Goal: Navigation & Orientation: Find specific page/section

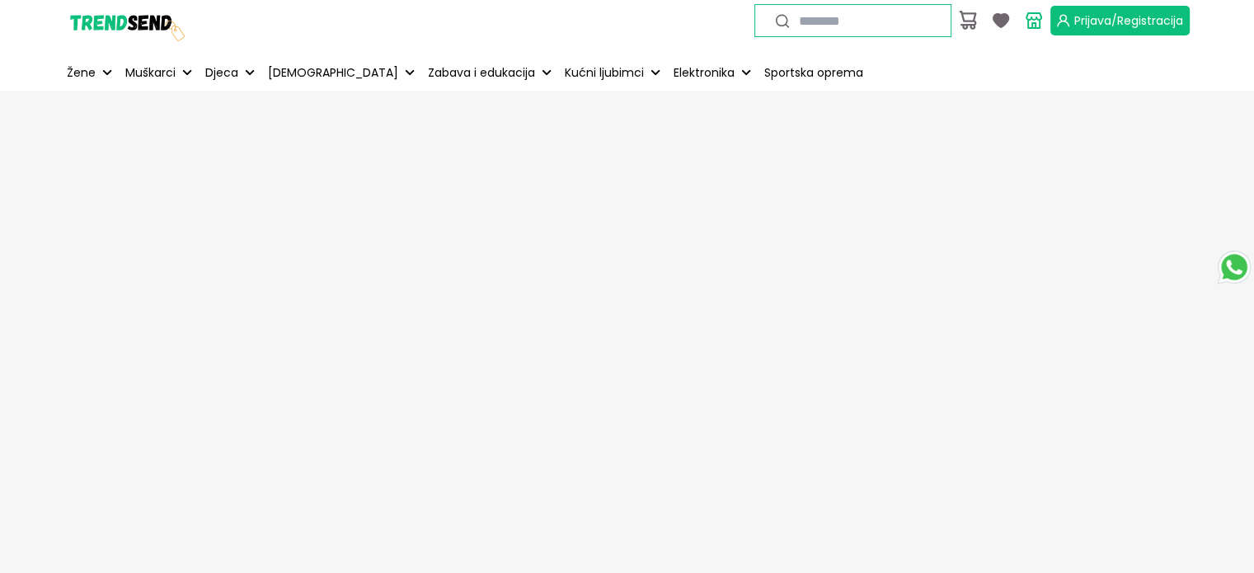
click at [1114, 21] on span "Prijava/Registracija" at bounding box center [1128, 20] width 109 height 16
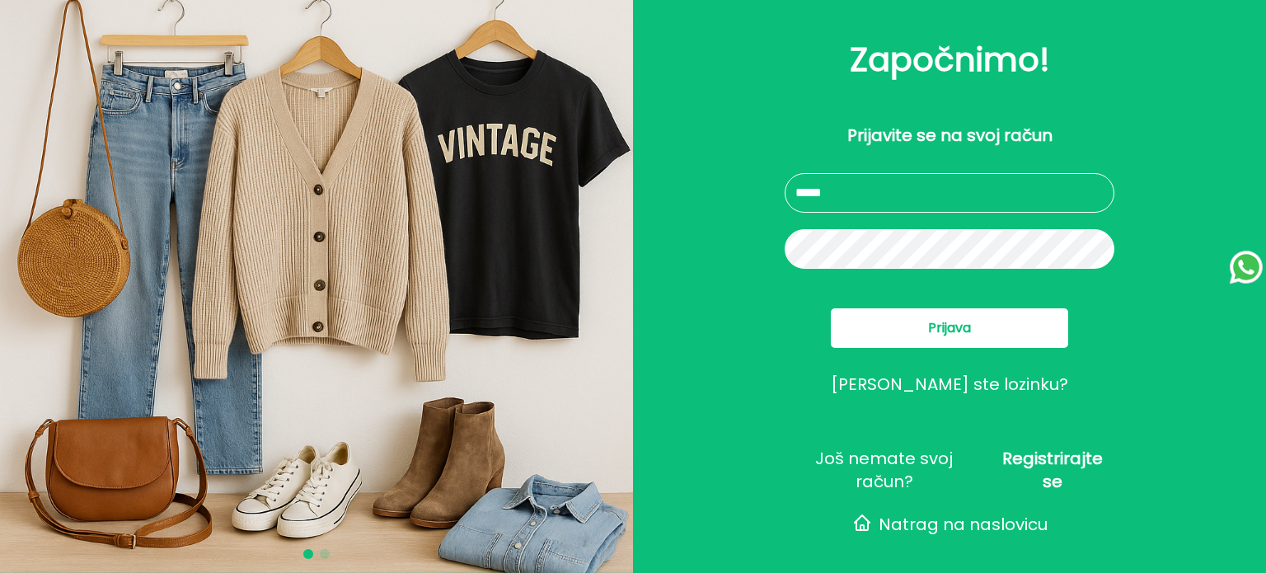
click at [864, 184] on input "text" at bounding box center [950, 193] width 330 height 40
type input "**********"
click at [918, 316] on button "Prijava" at bounding box center [949, 328] width 237 height 40
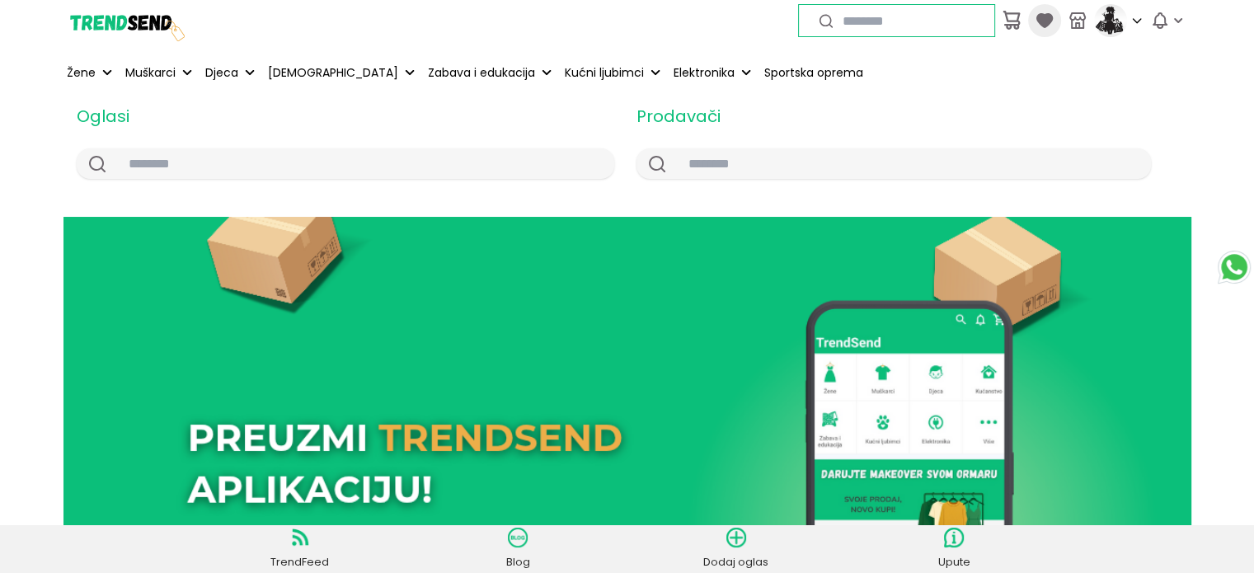
click at [1043, 16] on icon at bounding box center [1043, 20] width 16 height 15
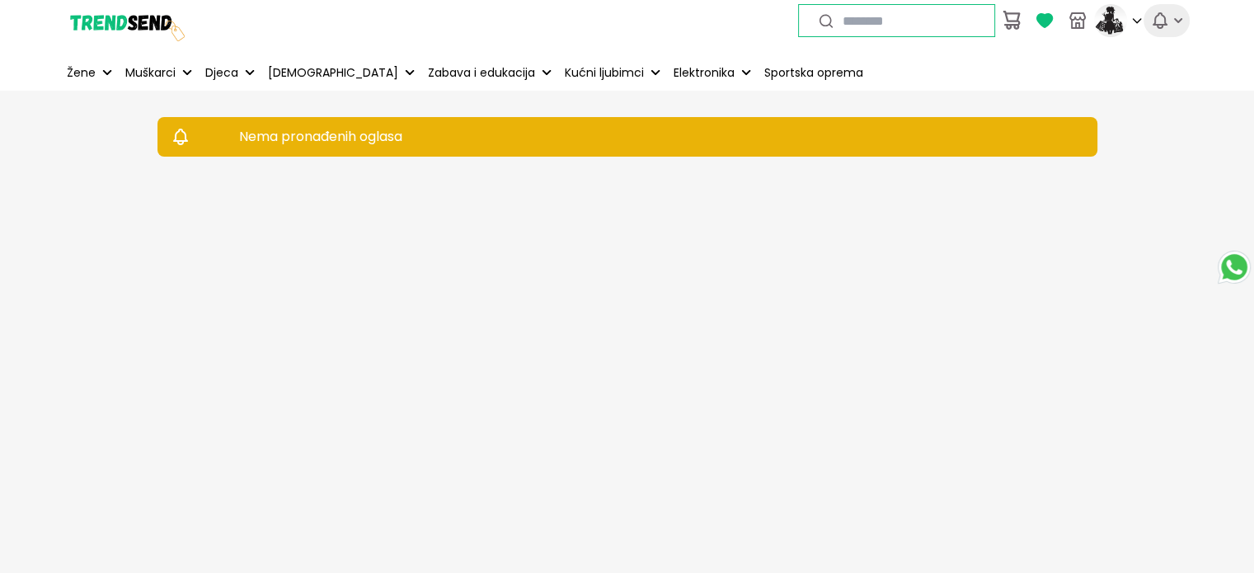
click at [1170, 23] on icon "button" at bounding box center [1178, 20] width 16 height 16
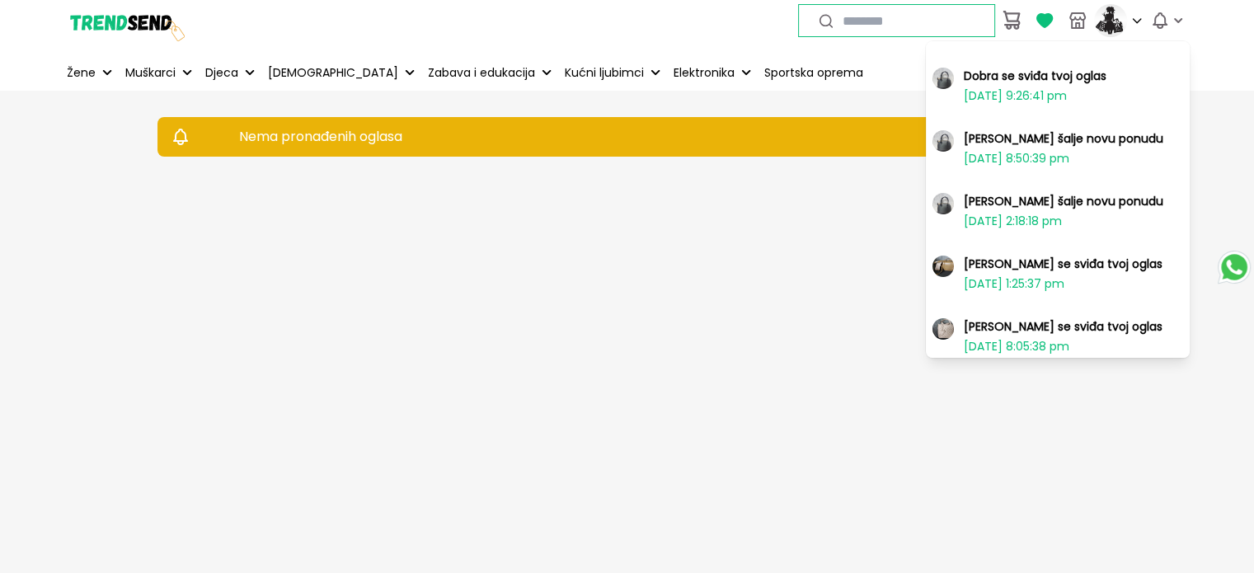
drag, startPoint x: 102, startPoint y: 16, endPoint x: 0, endPoint y: 105, distance: 136.1
click at [103, 14] on img at bounding box center [125, 21] width 124 height 124
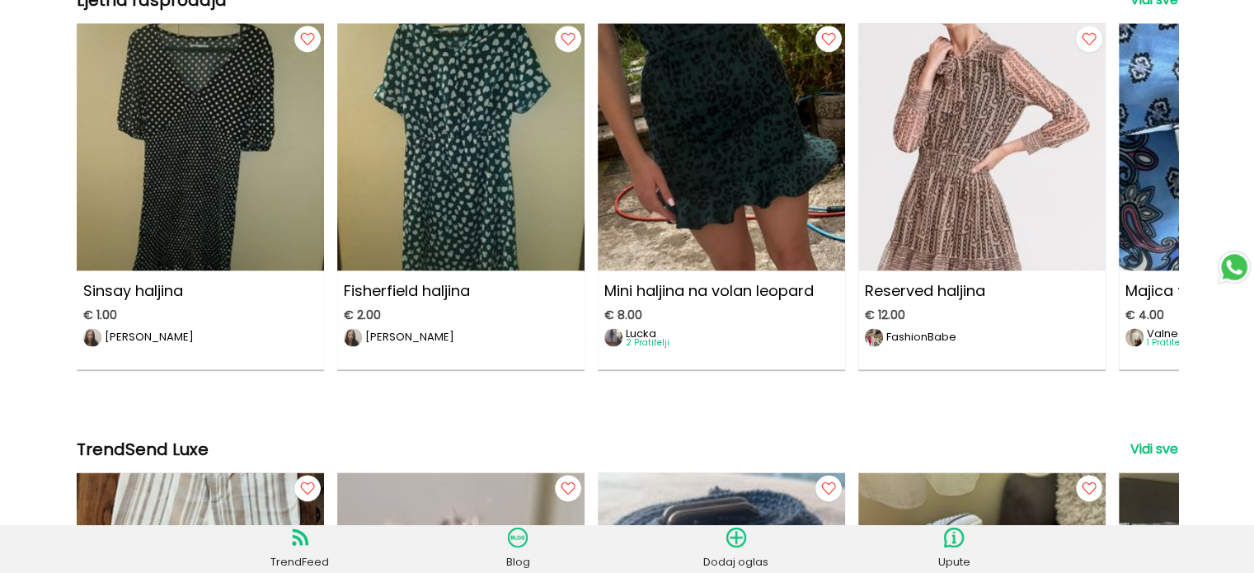
scroll to position [2197, 0]
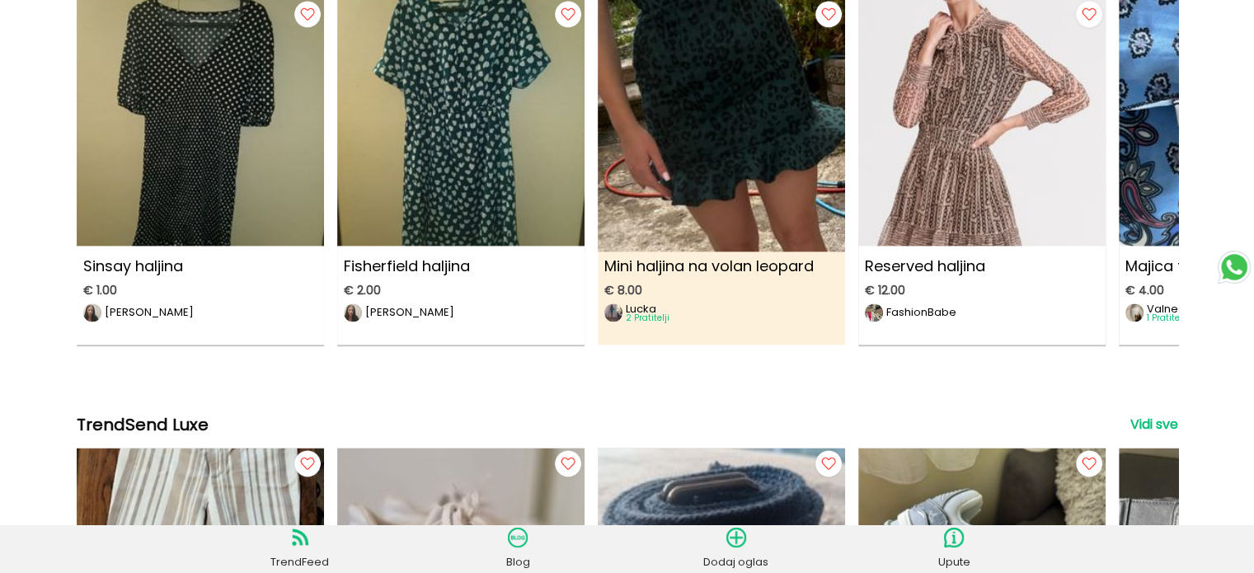
click at [610, 316] on img at bounding box center [613, 312] width 18 height 18
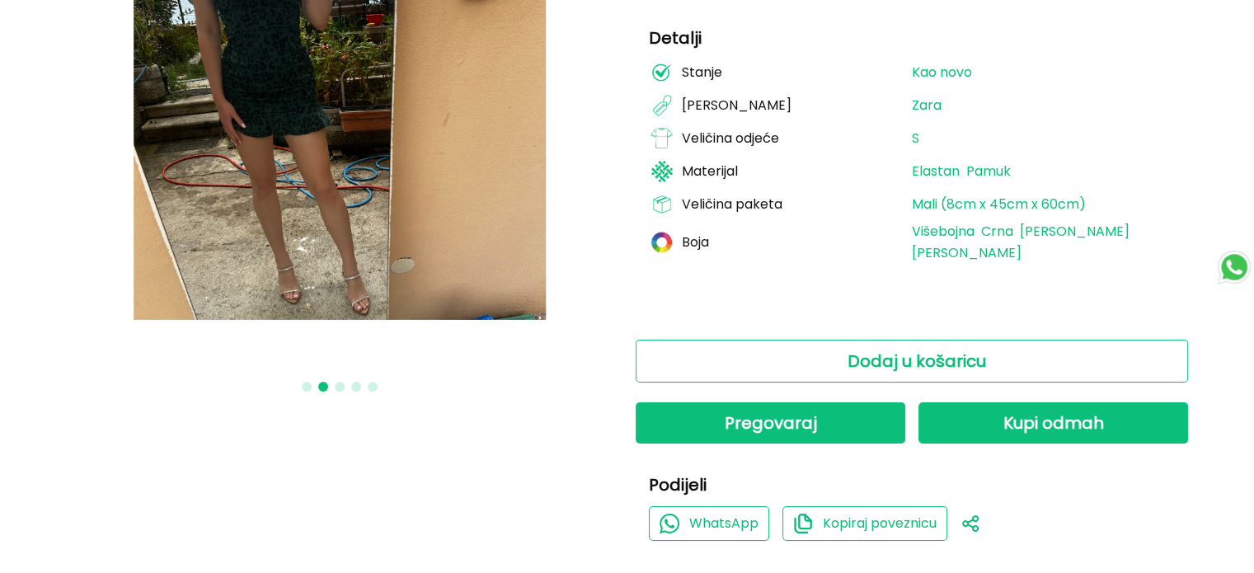
scroll to position [550, 0]
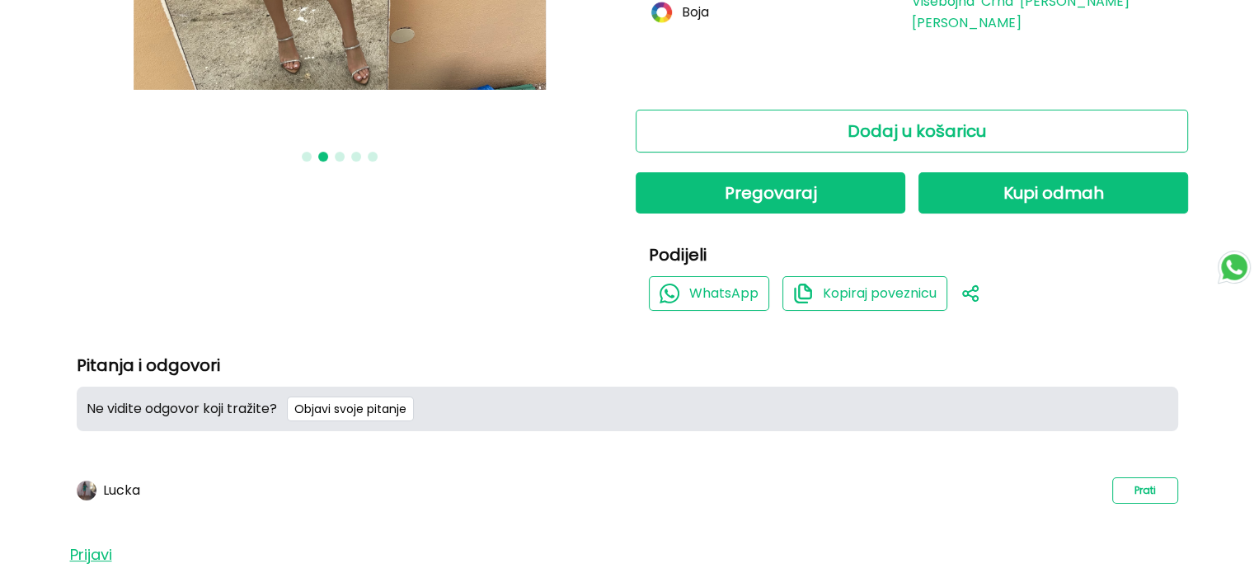
click at [82, 481] on img at bounding box center [87, 491] width 20 height 20
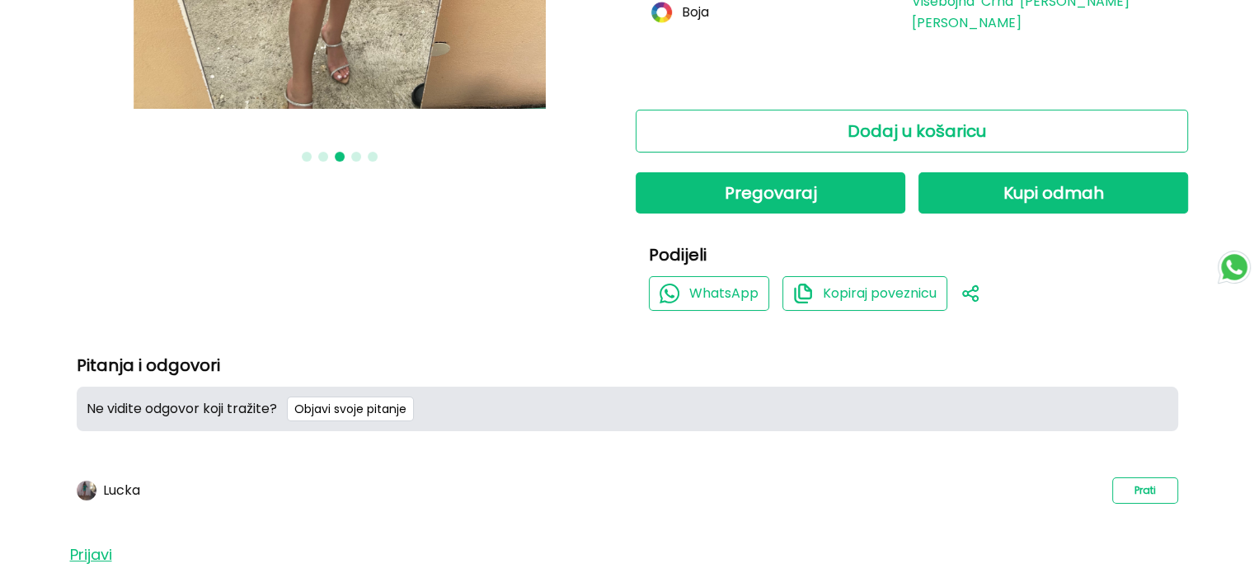
click at [106, 483] on p "Lucka" at bounding box center [121, 490] width 37 height 15
